Goal: Task Accomplishment & Management: Manage account settings

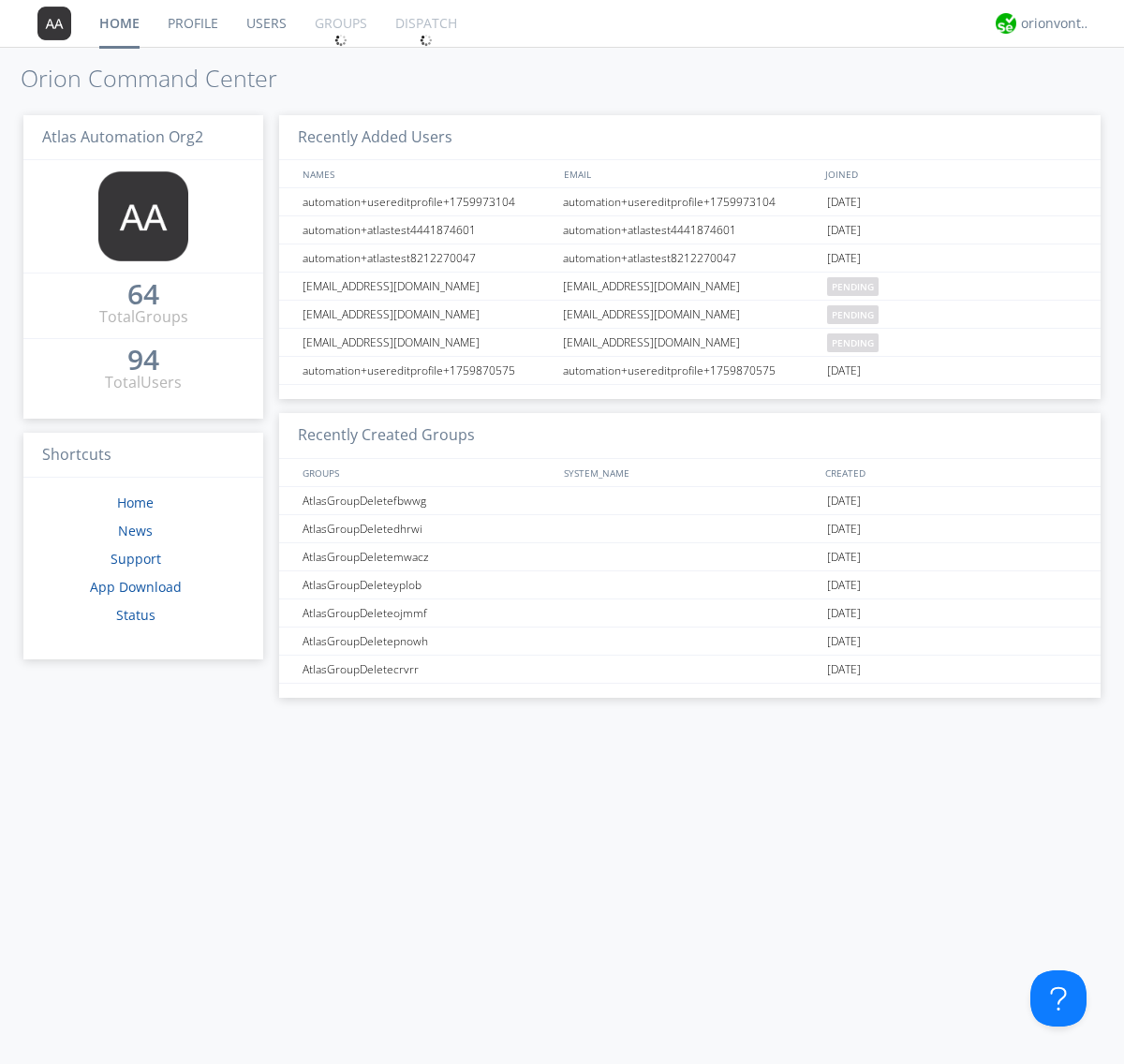
click at [339, 24] on link "Groups" at bounding box center [341, 24] width 81 height 47
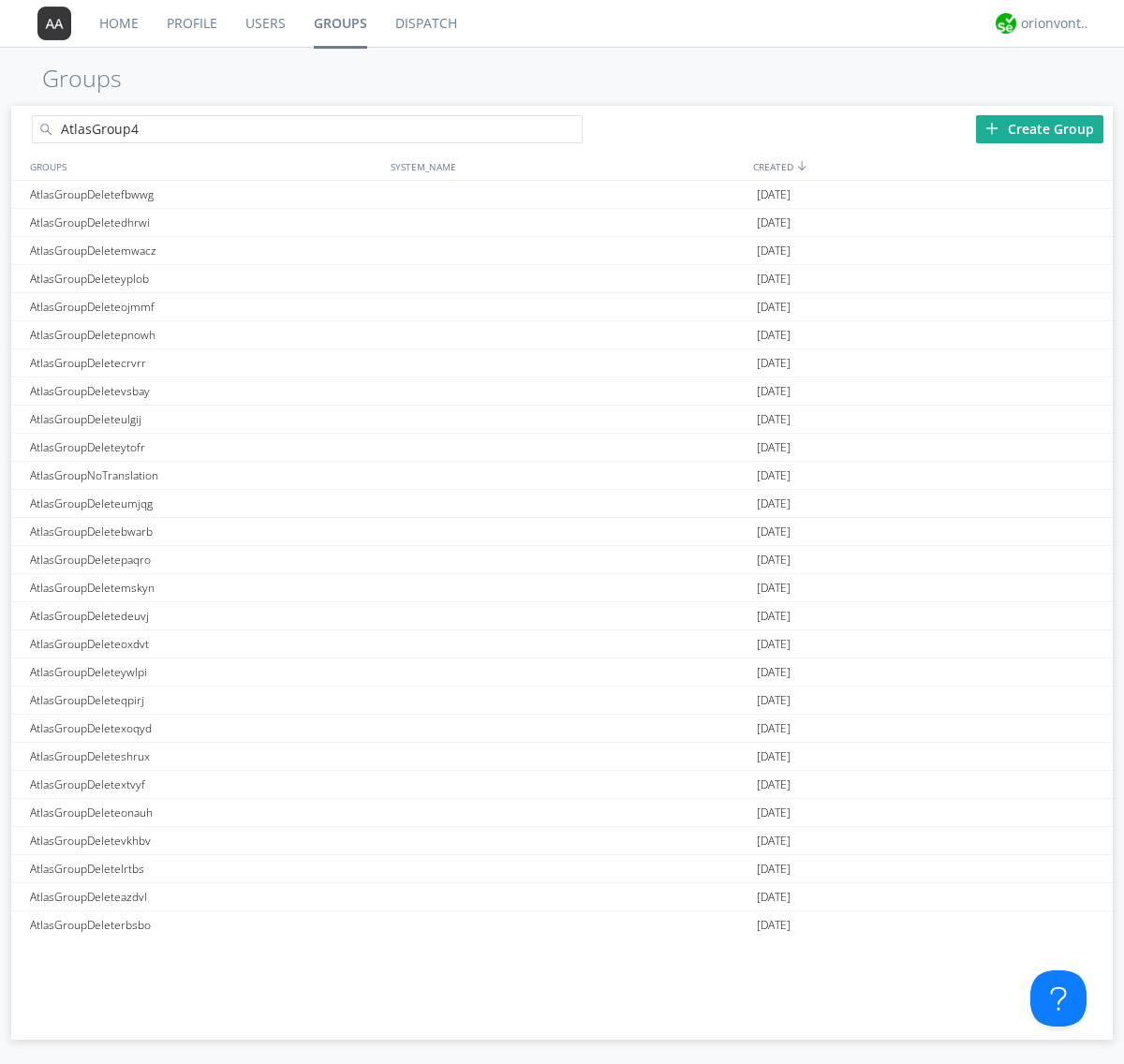
type input "AtlasGroup4"
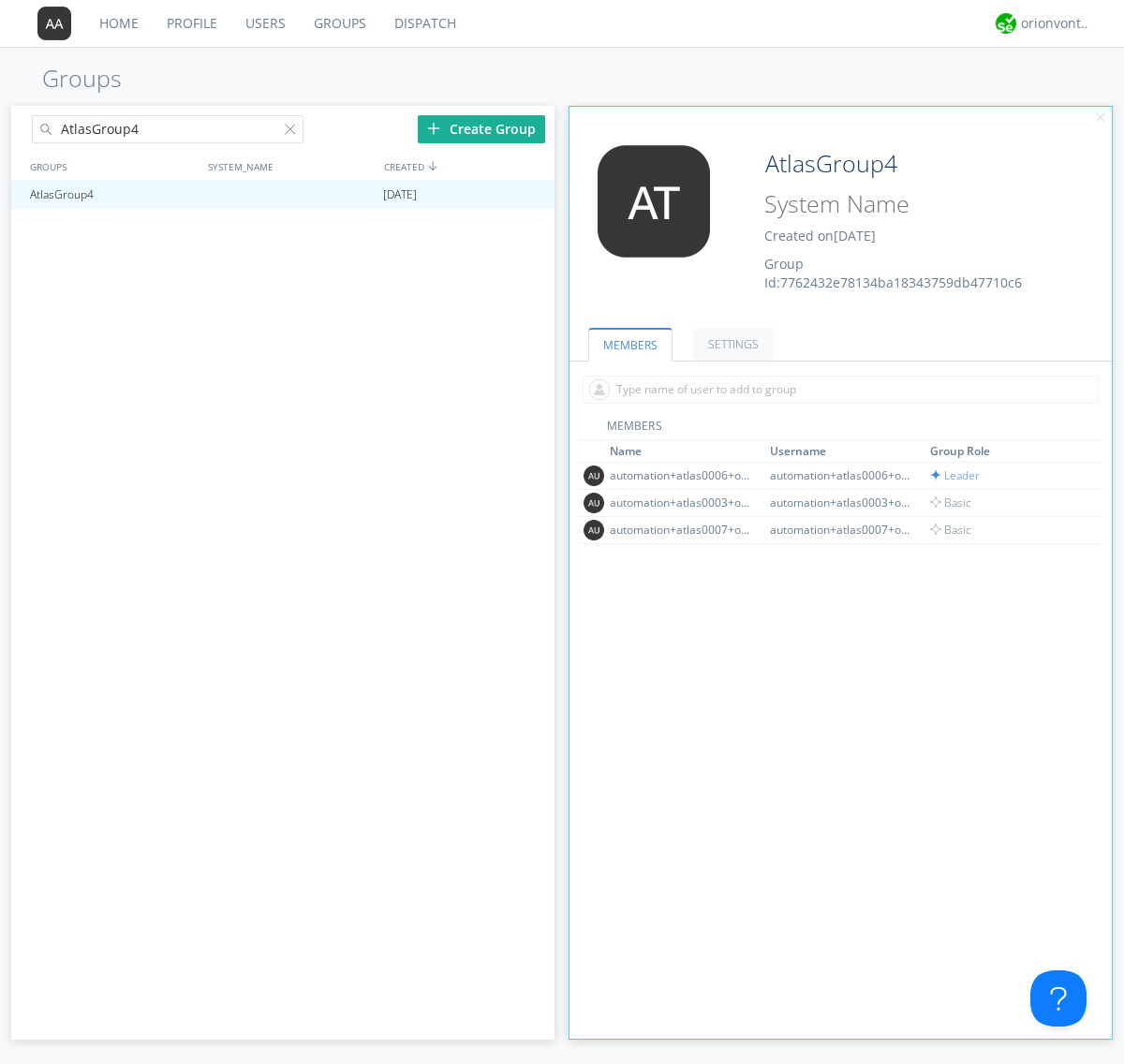
click at [731, 344] on link "SETTINGS" at bounding box center [734, 343] width 81 height 32
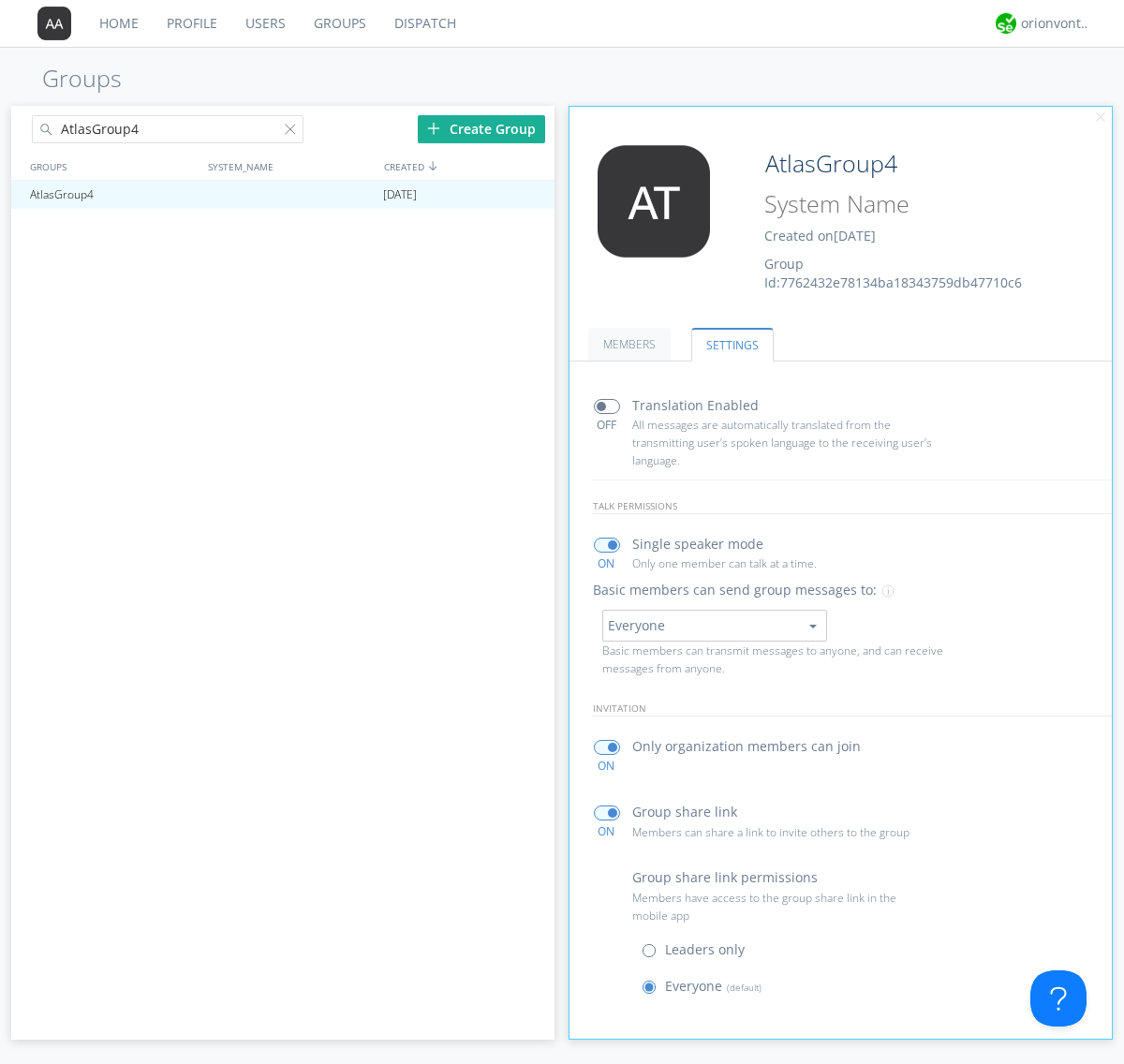
click at [653, 955] on span at bounding box center [654, 956] width 24 height 24
click at [0, 0] on input "radio" at bounding box center [0, 0] width 0 height 0
click at [653, 991] on span at bounding box center [654, 992] width 24 height 24
click at [0, 0] on input "radio" at bounding box center [0, 0] width 0 height 0
click at [1051, 24] on div "orionvontas+atlas+automation+org2" at bounding box center [1056, 23] width 70 height 19
